Goal: Use online tool/utility: Utilize a website feature to perform a specific function

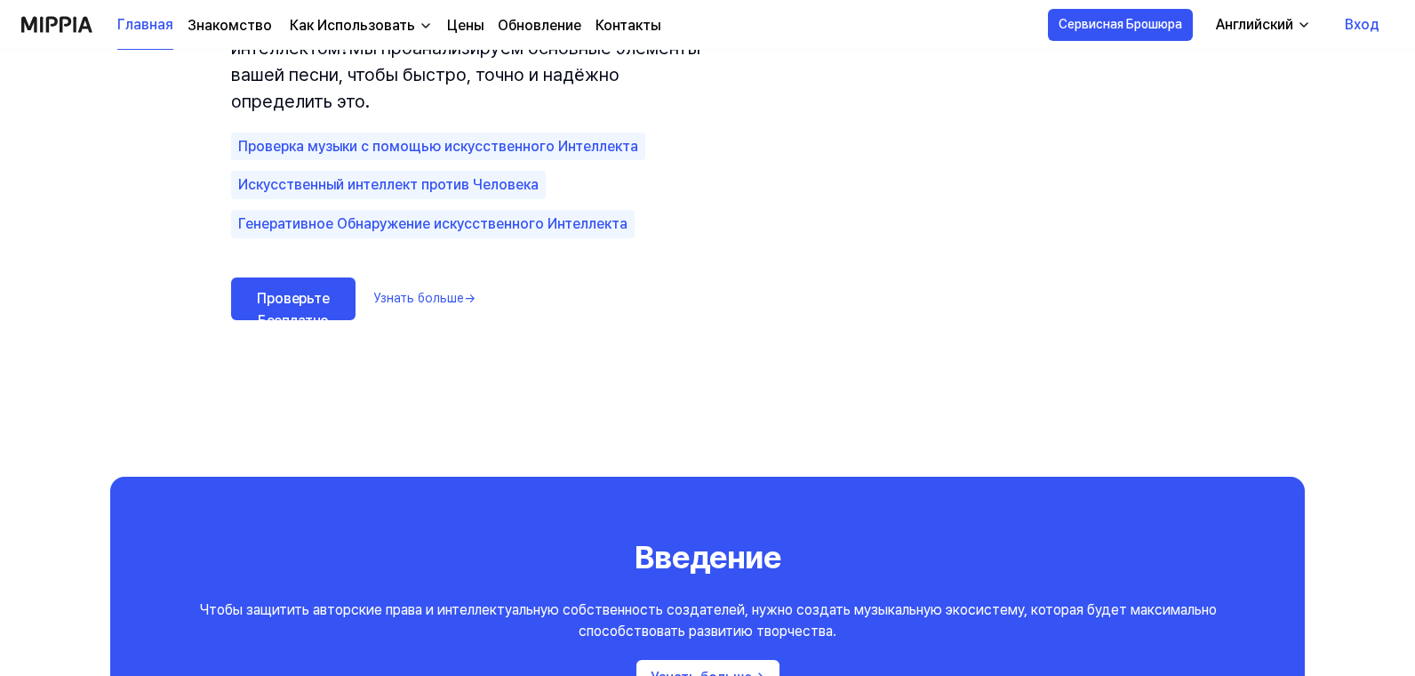
scroll to position [1337, 0]
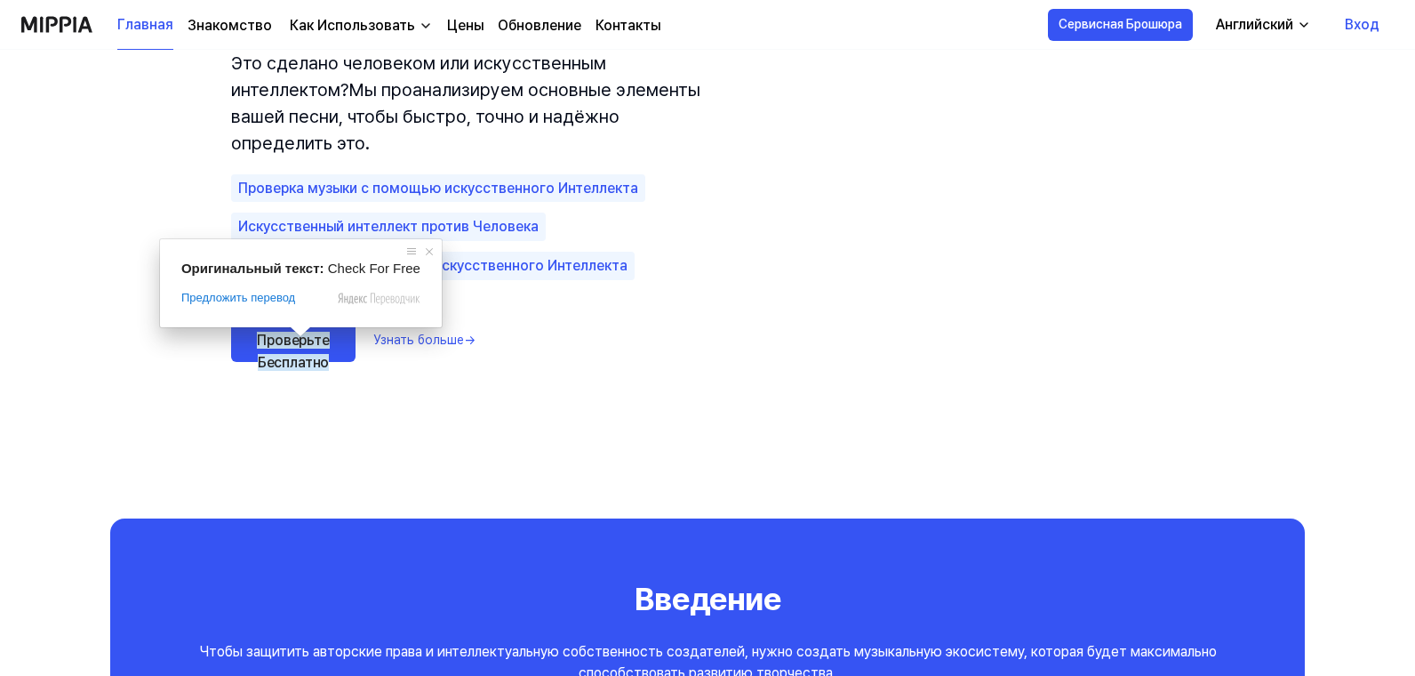
click at [293, 330] on span at bounding box center [300, 331] width 23 height 11
drag, startPoint x: 293, startPoint y: 330, endPoint x: 290, endPoint y: 339, distance: 9.6
click at [292, 330] on span at bounding box center [300, 331] width 23 height 11
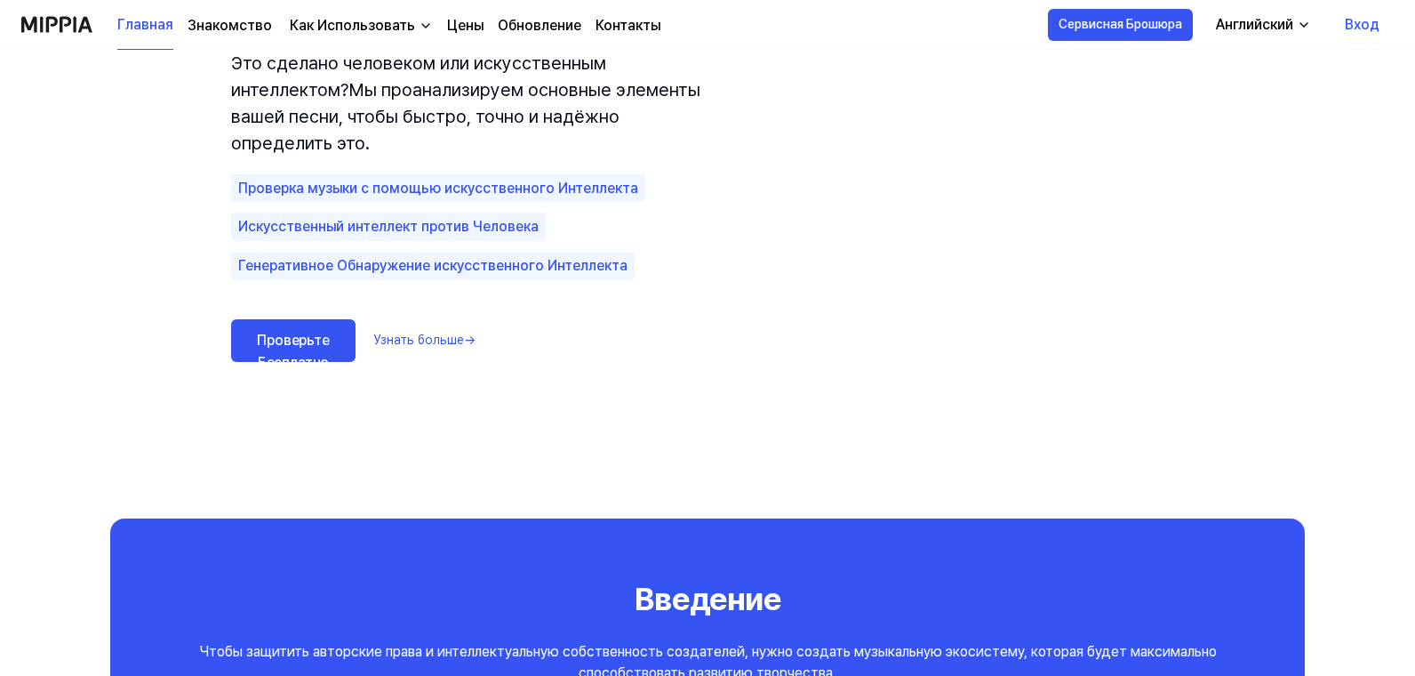
click at [344, 355] on link "Проверьте Бесплатно" at bounding box center [293, 340] width 124 height 43
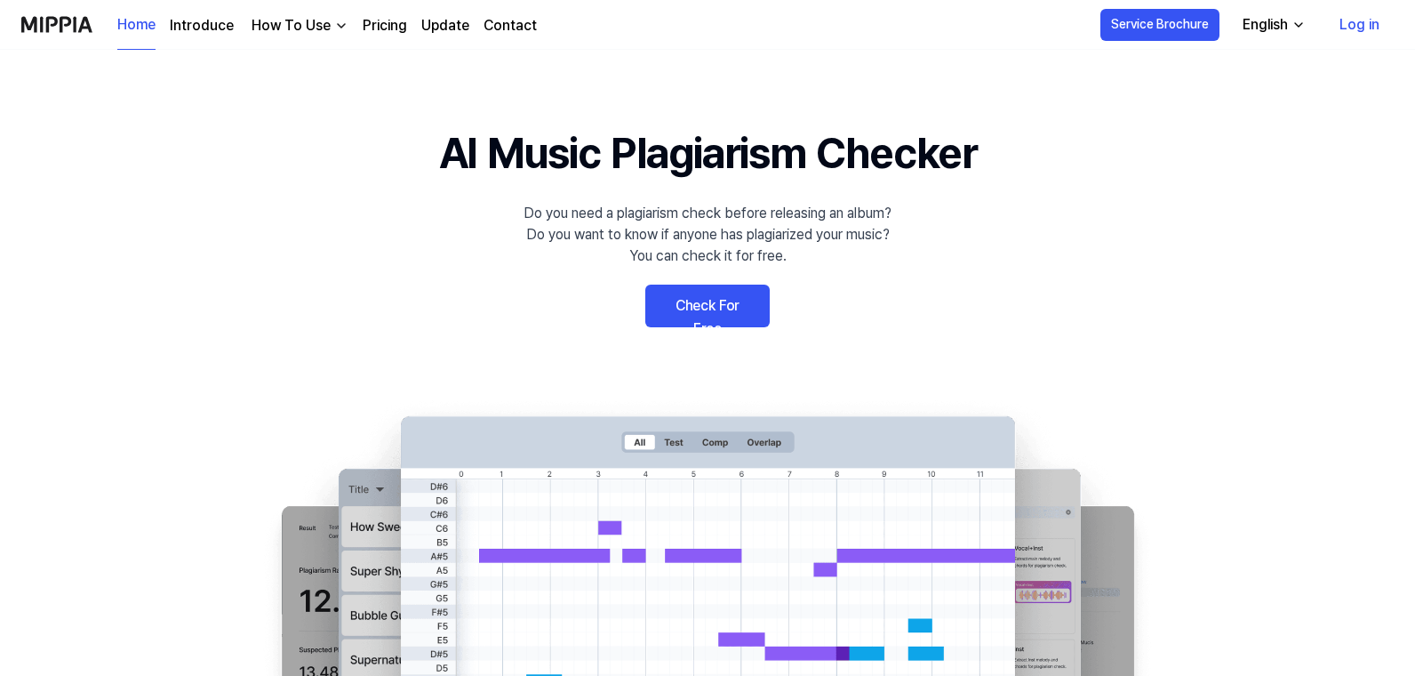
click at [709, 297] on link "Check For Free" at bounding box center [707, 305] width 124 height 43
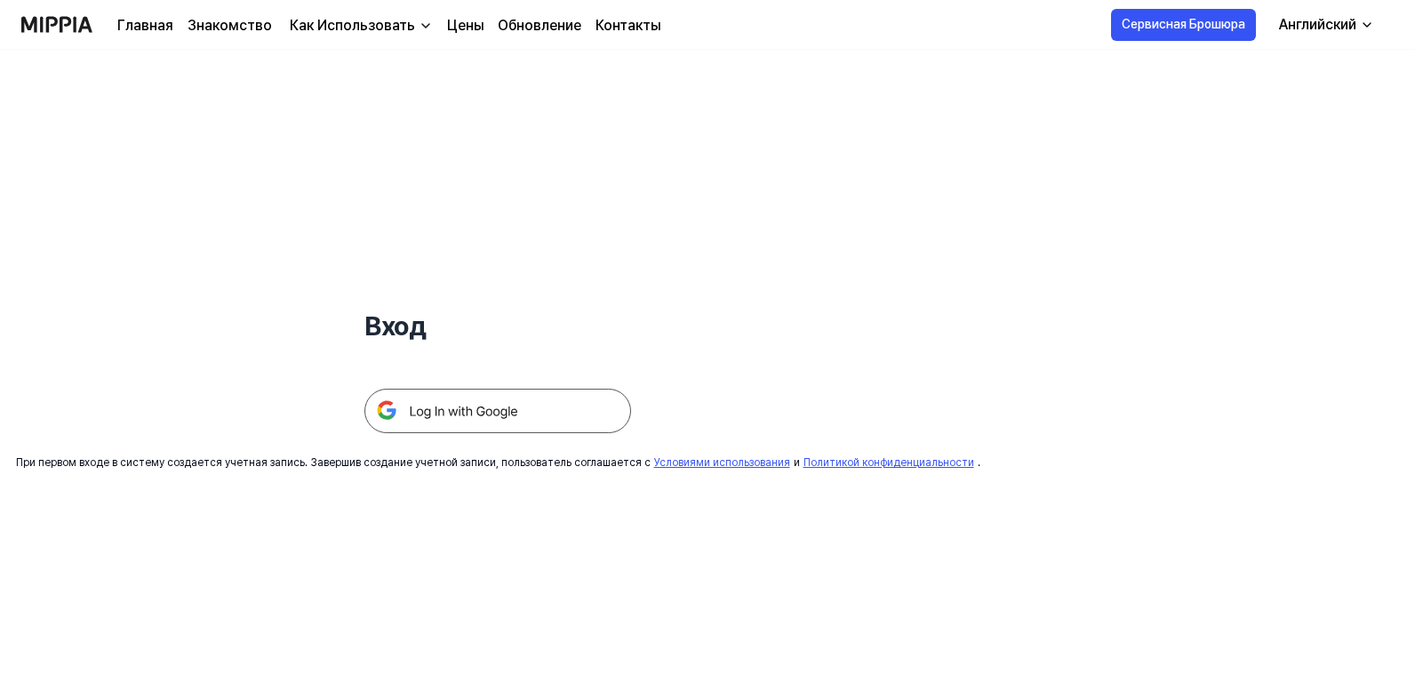
click at [433, 408] on img at bounding box center [497, 410] width 267 height 44
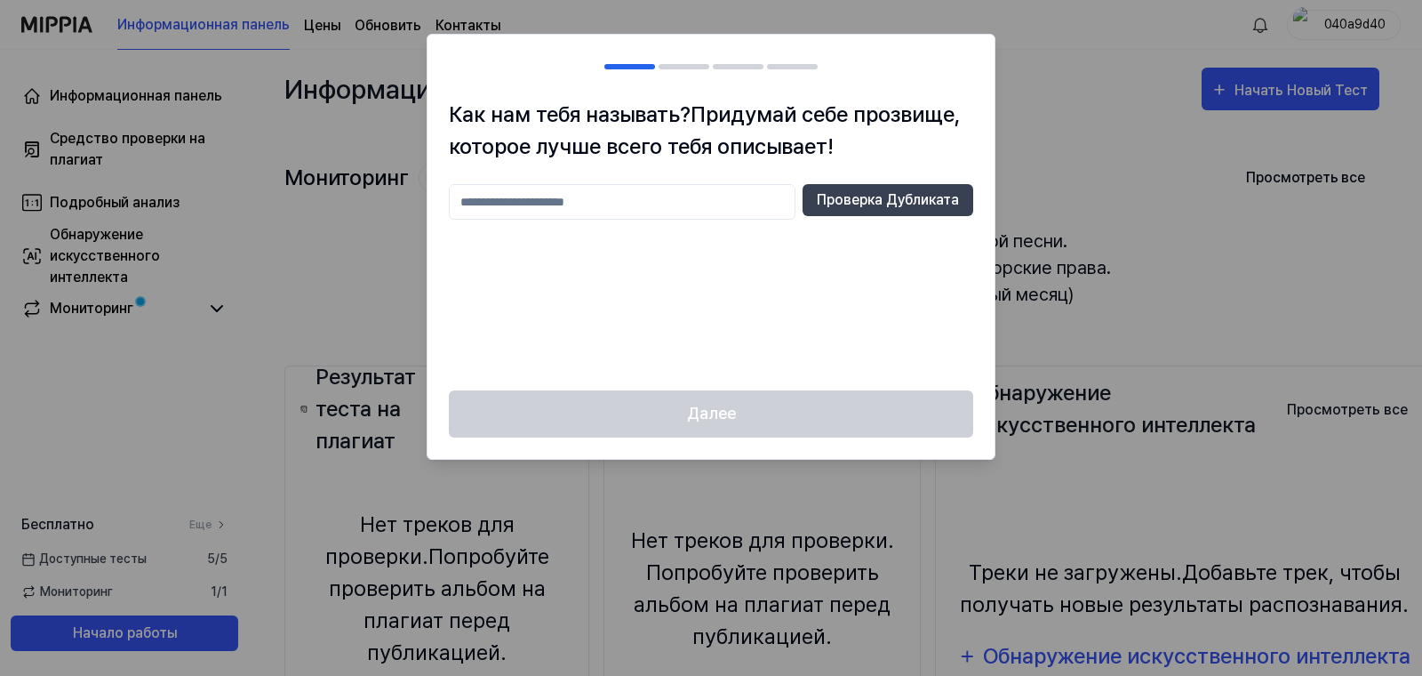
click at [506, 207] on input "text" at bounding box center [622, 202] width 347 height 36
type input "*"
type input "******"
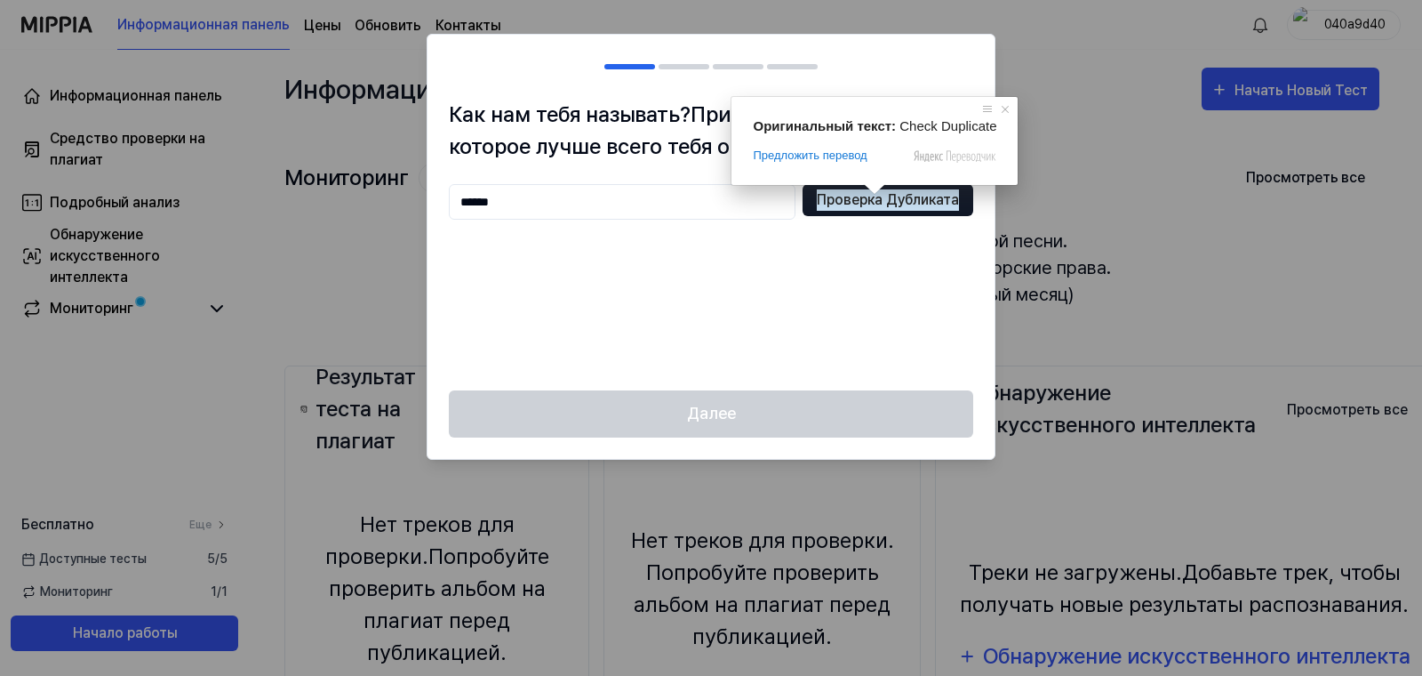
click at [872, 207] on ya-tr-span "Проверка Дубликата" at bounding box center [888, 199] width 142 height 21
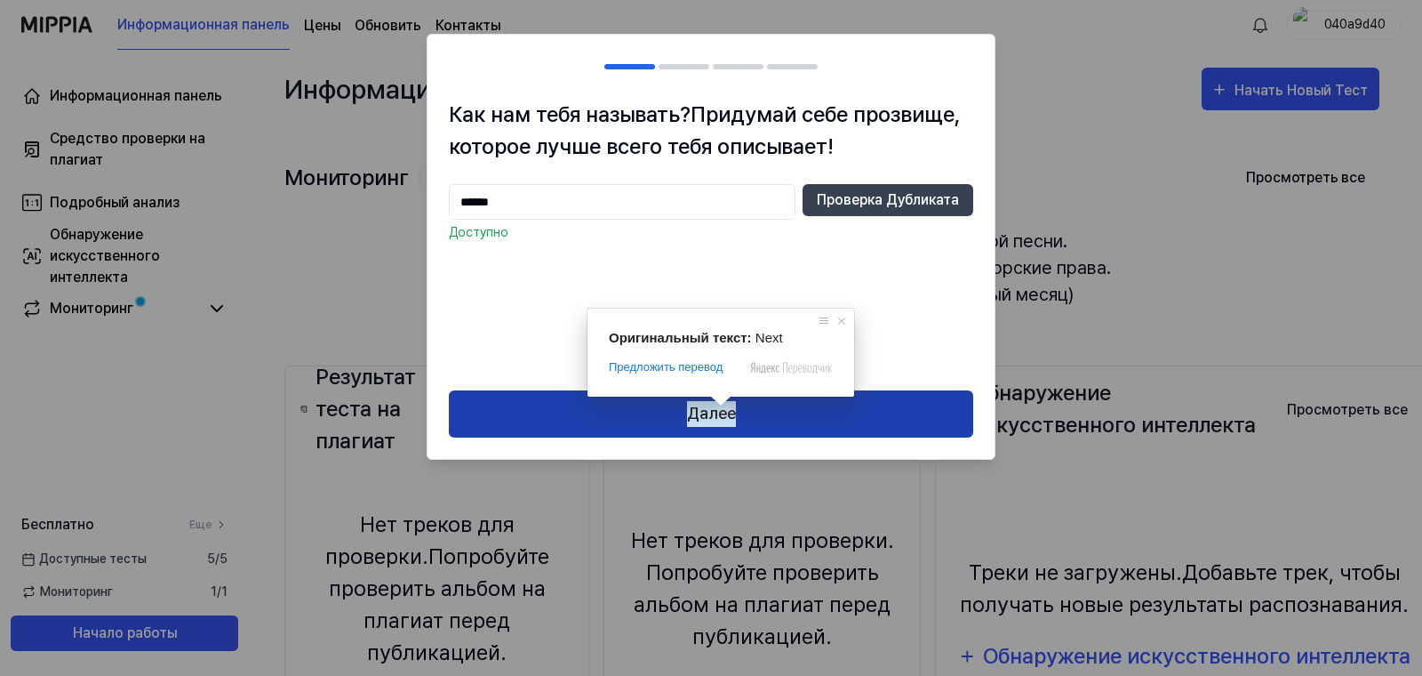
click at [716, 417] on ya-tr-span "Далее" at bounding box center [711, 414] width 49 height 26
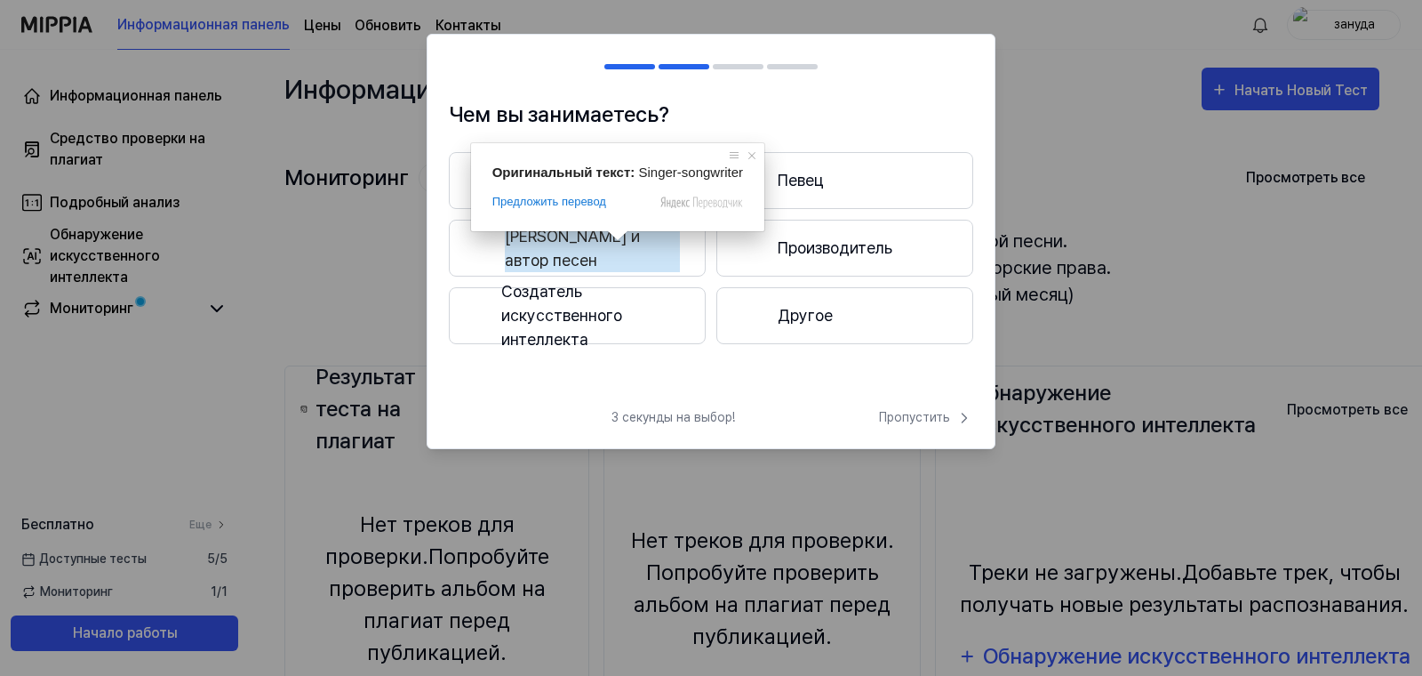
click at [609, 248] on ya-tr-span "[PERSON_NAME] и автор песен" at bounding box center [592, 248] width 175 height 48
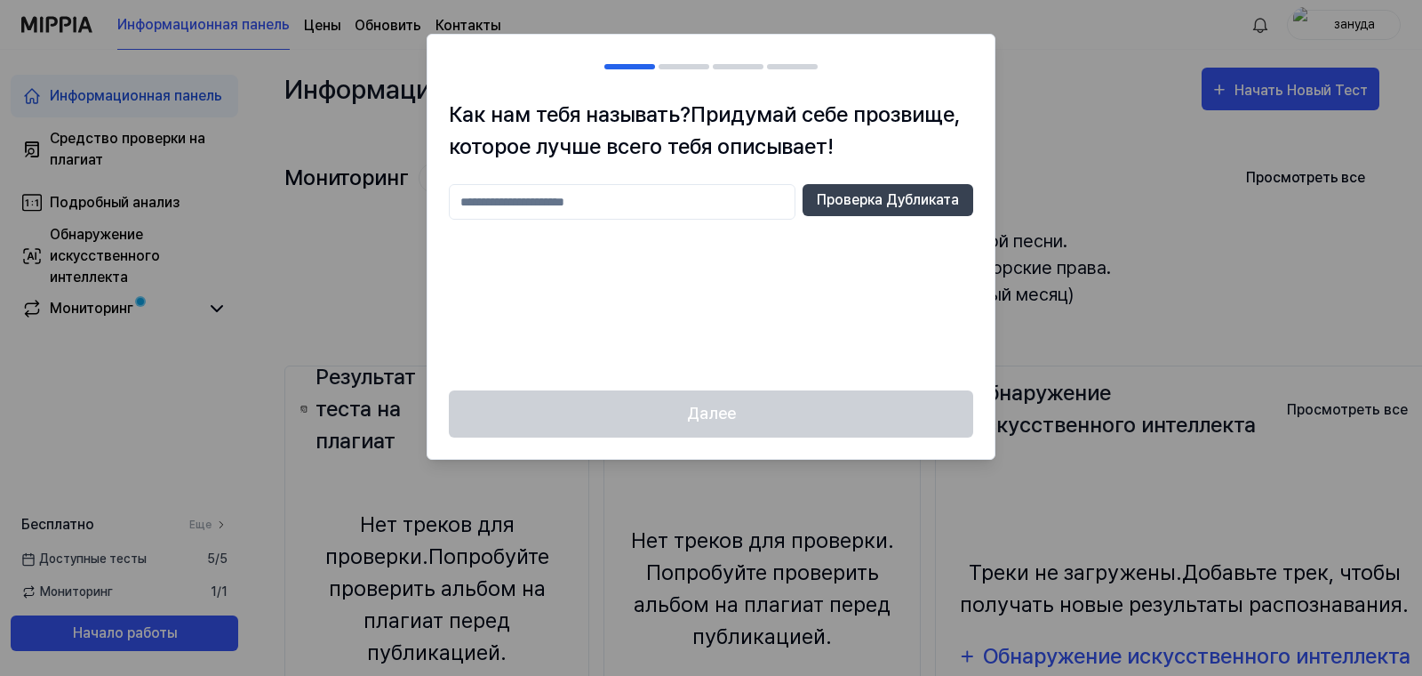
click at [567, 196] on input "text" at bounding box center [622, 202] width 347 height 36
click at [847, 199] on ya-tr-span "Проверка Дубликата" at bounding box center [888, 199] width 142 height 21
click at [514, 202] on input "******" at bounding box center [622, 202] width 347 height 36
type input "*"
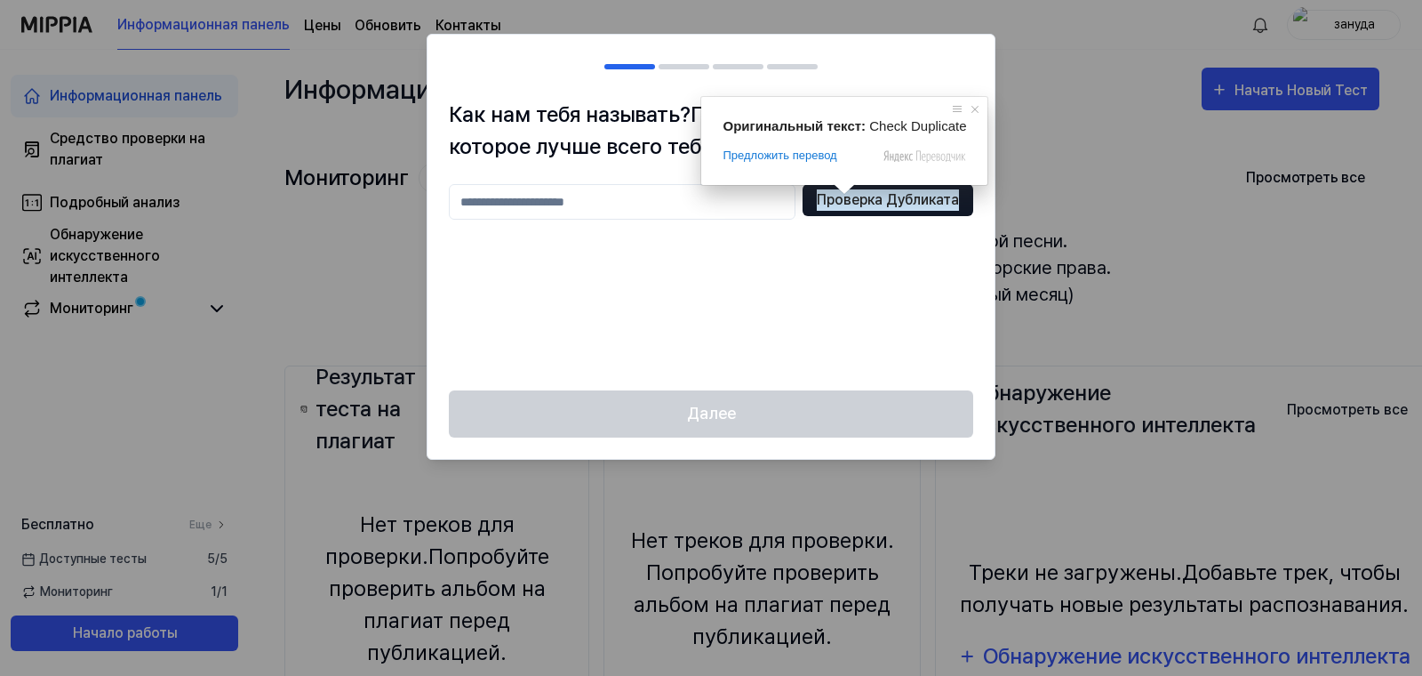
click at [857, 202] on ya-tr-span "Проверка Дубликата" at bounding box center [888, 199] width 142 height 21
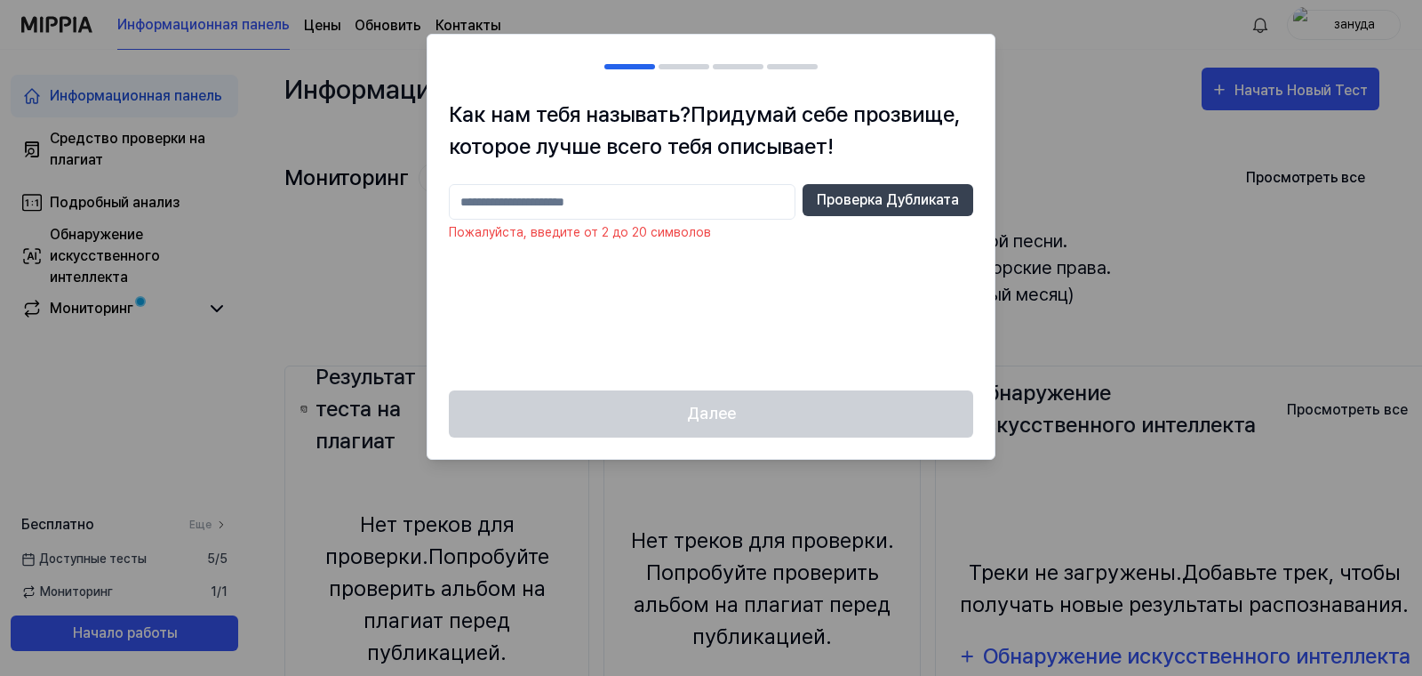
click at [477, 202] on input "text" at bounding box center [622, 202] width 347 height 36
click at [1260, 89] on div at bounding box center [711, 338] width 1422 height 676
click at [487, 204] on input "text" at bounding box center [622, 202] width 347 height 36
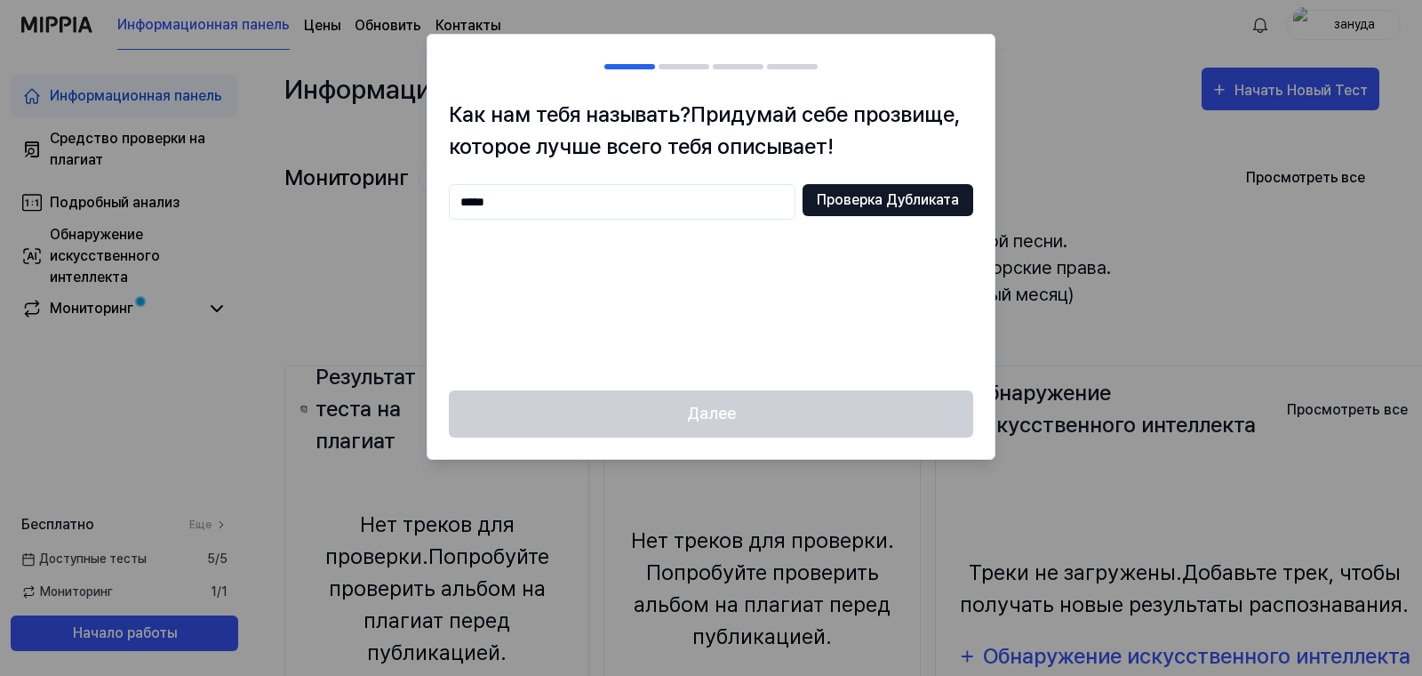
type input "*****"
click at [852, 193] on ya-tr-span "Проверка Дубликата" at bounding box center [888, 199] width 142 height 21
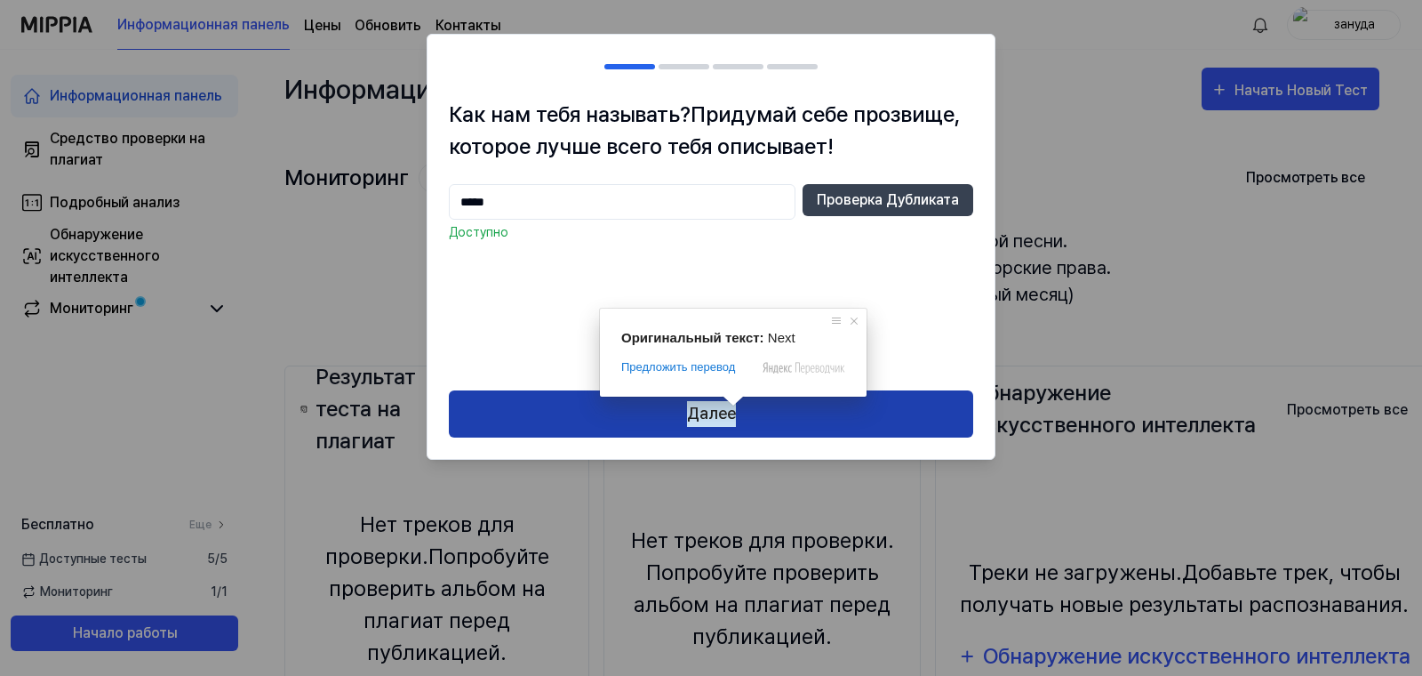
click at [710, 420] on ya-tr-span "Далее" at bounding box center [711, 414] width 49 height 26
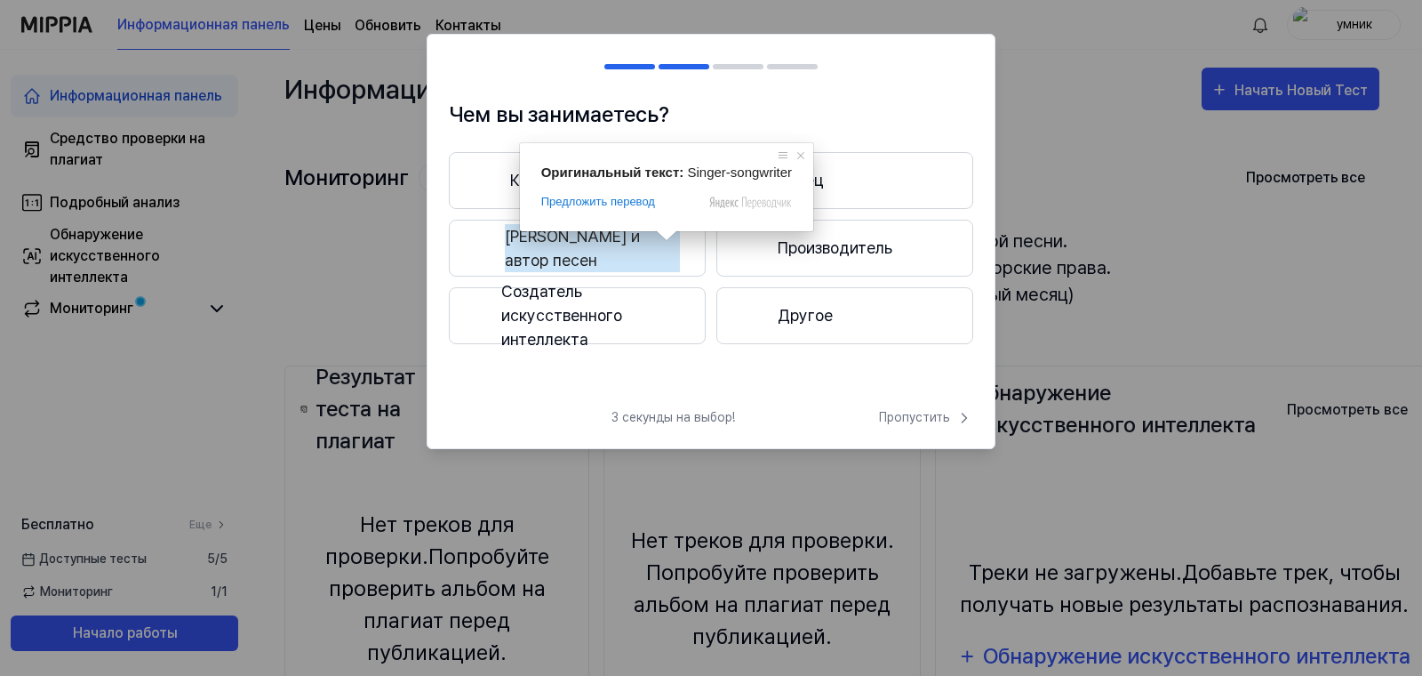
click at [604, 249] on ya-tr-span "[PERSON_NAME] и автор песен" at bounding box center [592, 248] width 175 height 48
